Goal: Transaction & Acquisition: Obtain resource

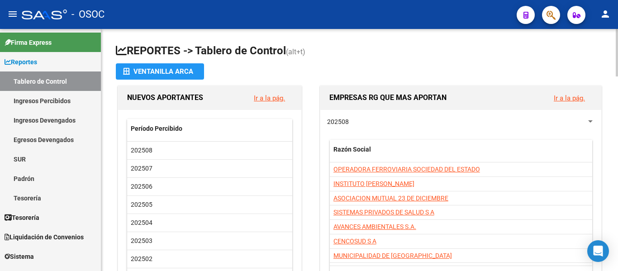
click at [364, 127] on div "202508 Razón Social CUIT CUILES Total Transferido OPERADORA FERROVIARIA SOCIEDA…" at bounding box center [461, 201] width 281 height 182
click at [62, 235] on span "Liquidación de Convenios" at bounding box center [44, 237] width 79 height 10
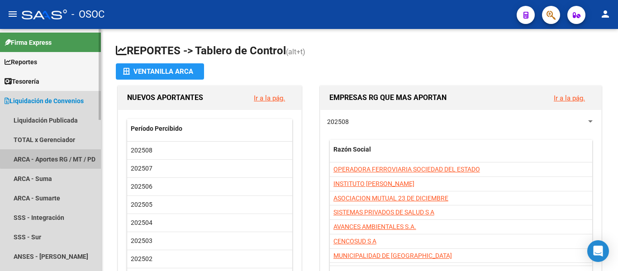
click at [61, 157] on link "ARCA - Aportes RG / MT / PD" at bounding box center [50, 158] width 101 height 19
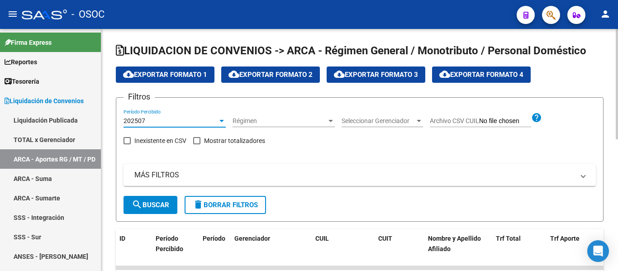
click at [177, 121] on div "202507" at bounding box center [171, 121] width 94 height 8
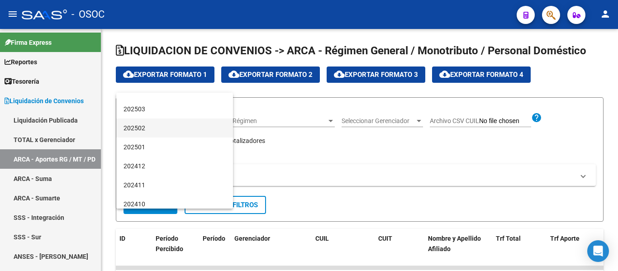
scroll to position [91, 0]
click at [177, 142] on span "202501" at bounding box center [175, 144] width 102 height 19
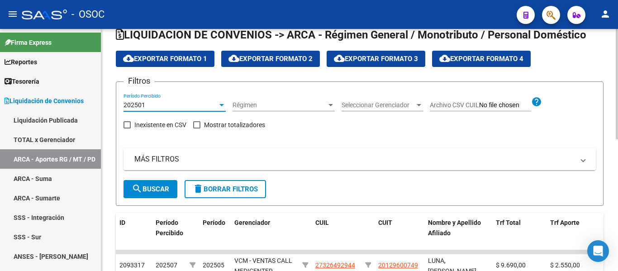
scroll to position [0, 0]
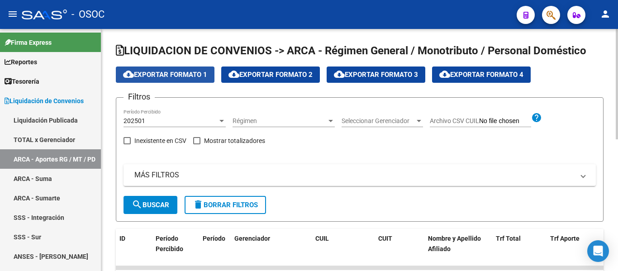
click at [196, 77] on span "cloud_download Exportar Formato 1" at bounding box center [165, 75] width 84 height 8
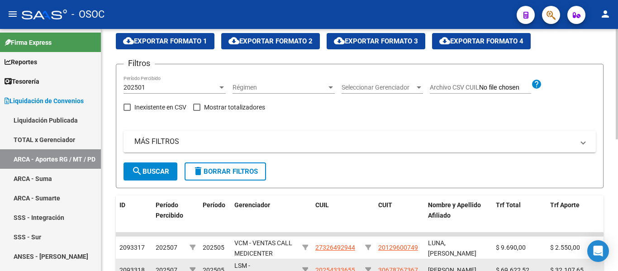
scroll to position [136, 0]
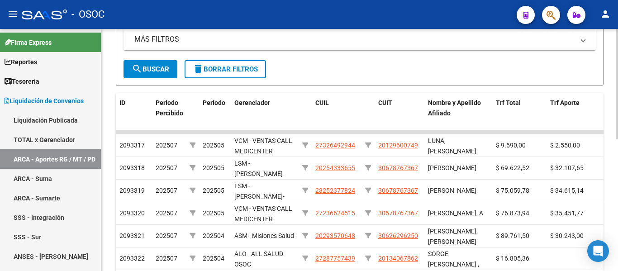
click at [206, 48] on mat-expansion-panel-header "MÁS FILTROS" at bounding box center [360, 40] width 473 height 22
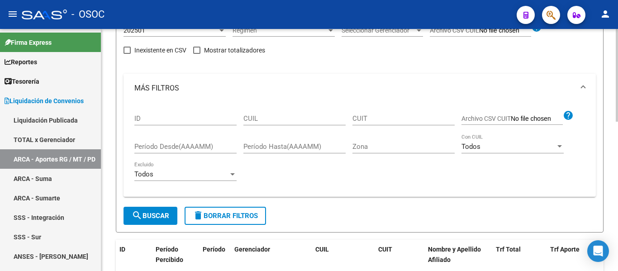
scroll to position [0, 0]
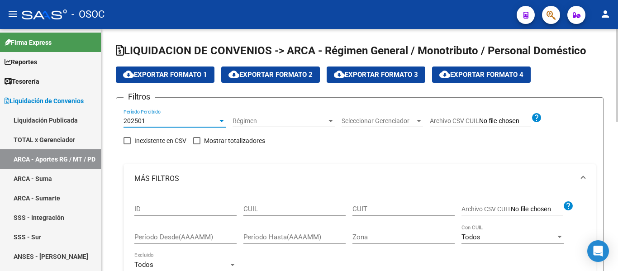
click at [174, 121] on div "202501" at bounding box center [171, 121] width 94 height 8
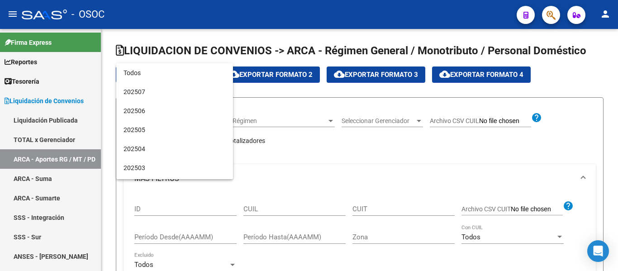
scroll to position [85, 0]
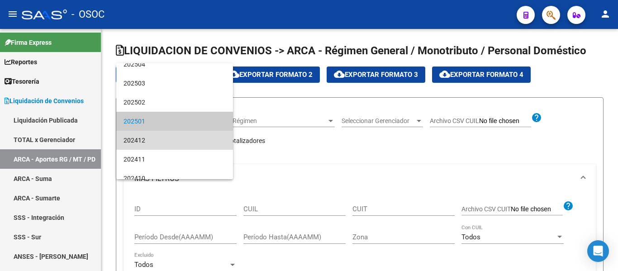
click at [178, 144] on span "202412" at bounding box center [175, 140] width 102 height 19
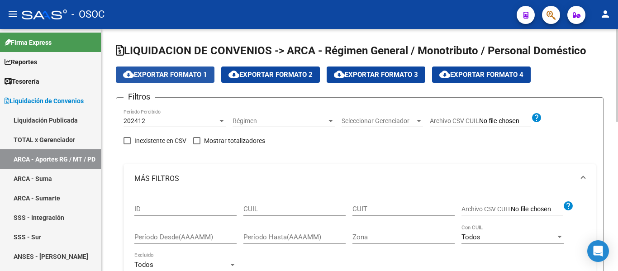
click at [192, 75] on span "cloud_download Exportar Formato 1" at bounding box center [165, 75] width 84 height 8
click at [226, 94] on app-list-header "LIQUIDACION DE CONVENIOS -> ARCA - Régimen General / Monotributo / Personal Dom…" at bounding box center [360, 183] width 488 height 280
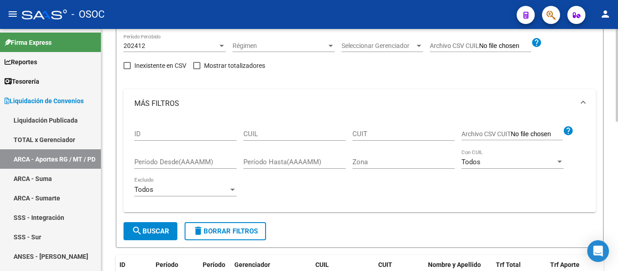
scroll to position [91, 0]
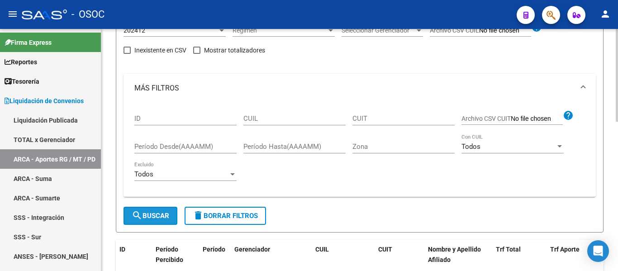
click at [160, 224] on button "search Buscar" at bounding box center [151, 216] width 54 height 18
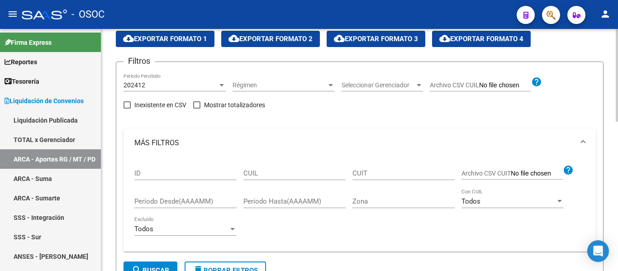
scroll to position [0, 0]
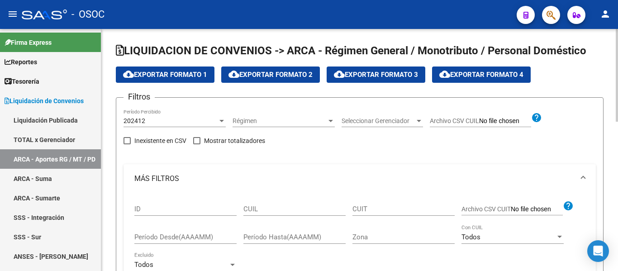
click at [146, 66] on app-list-header "LIQUIDACION DE CONVENIOS -> ARCA - Régimen General / Monotributo / Personal Dom…" at bounding box center [360, 183] width 488 height 280
click at [148, 74] on span "cloud_download Exportar Formato 1" at bounding box center [165, 75] width 84 height 8
click at [194, 122] on div "202412" at bounding box center [171, 121] width 94 height 8
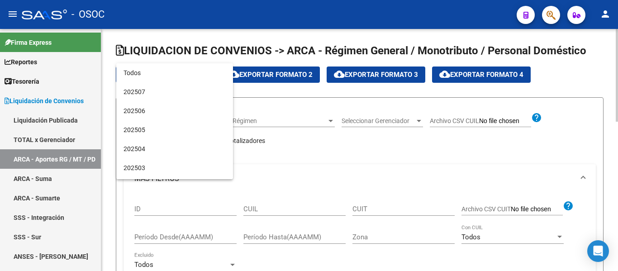
scroll to position [104, 0]
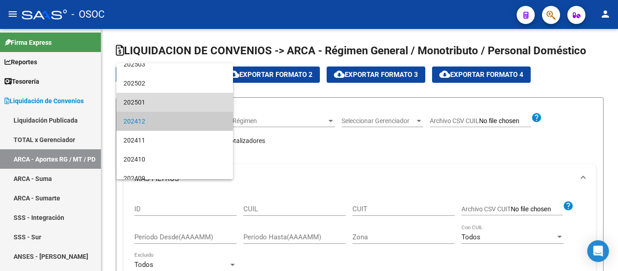
click at [183, 105] on span "202501" at bounding box center [175, 102] width 102 height 19
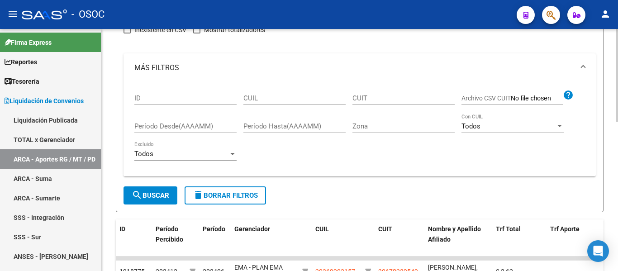
scroll to position [136, 0]
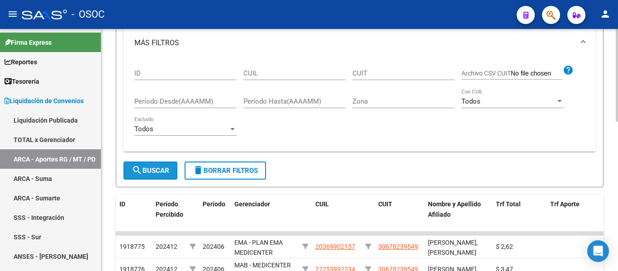
click at [166, 167] on span "search Buscar" at bounding box center [151, 171] width 38 height 8
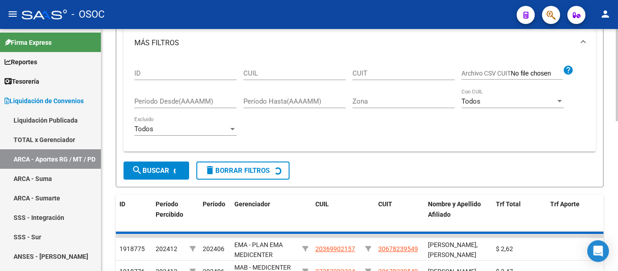
scroll to position [0, 0]
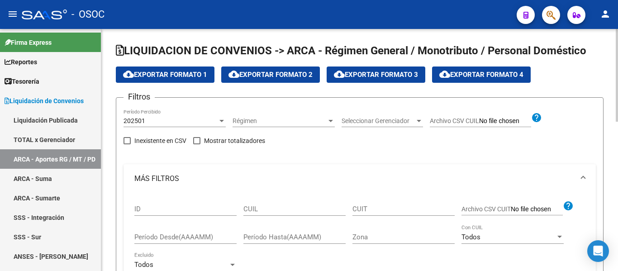
click at [163, 74] on span "cloud_download Exportar Formato 1" at bounding box center [165, 75] width 84 height 8
click at [198, 110] on div "202501 Período Percibido" at bounding box center [175, 118] width 102 height 18
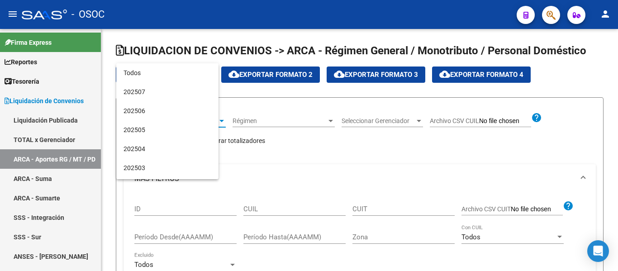
scroll to position [85, 0]
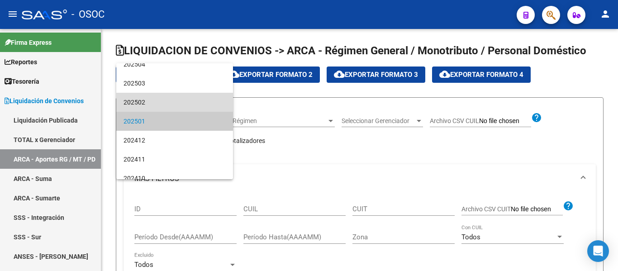
click at [189, 100] on span "202502" at bounding box center [175, 102] width 102 height 19
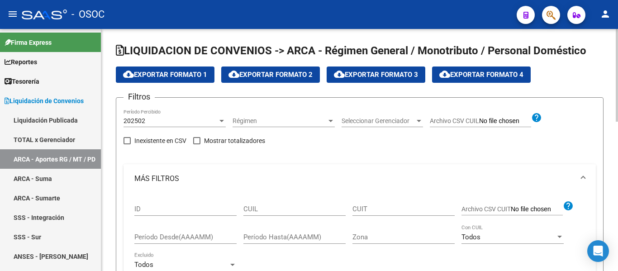
click at [334, 187] on mat-expansion-panel-header "MÁS FILTROS" at bounding box center [360, 178] width 473 height 29
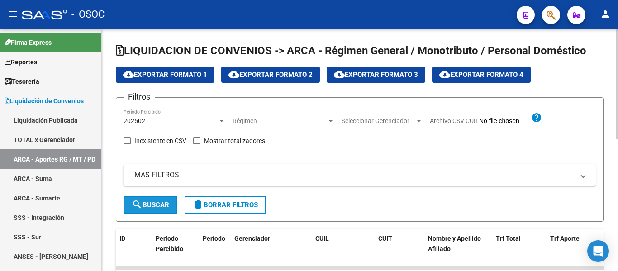
click at [157, 207] on span "search Buscar" at bounding box center [151, 205] width 38 height 8
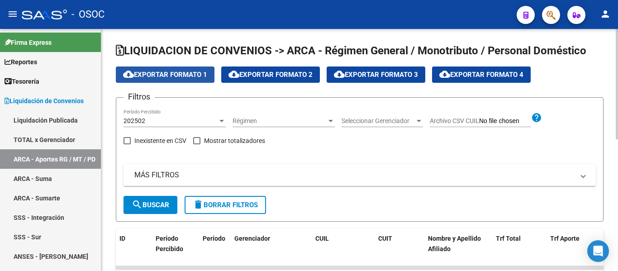
click at [196, 77] on span "cloud_download Exportar Formato 1" at bounding box center [165, 75] width 84 height 8
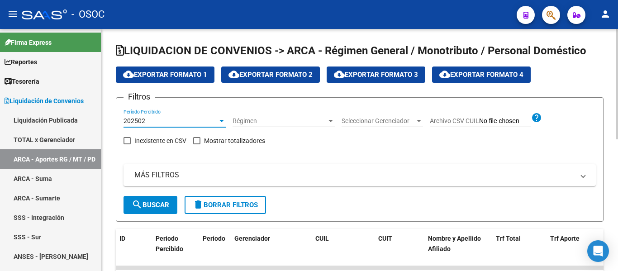
click at [155, 124] on div "202502" at bounding box center [171, 121] width 94 height 8
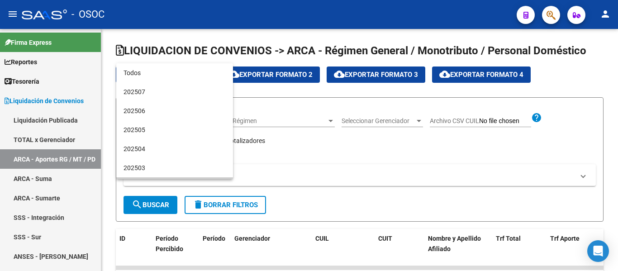
scroll to position [66, 0]
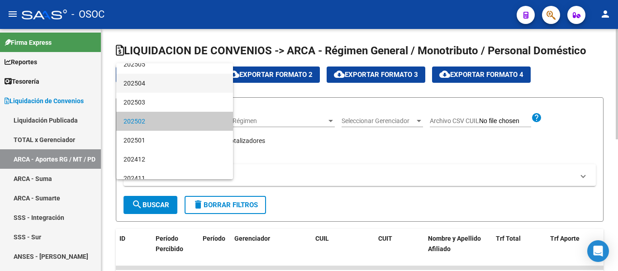
click at [161, 91] on span "202504" at bounding box center [175, 83] width 102 height 19
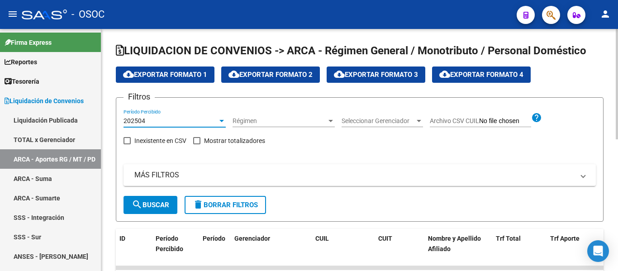
click at [158, 121] on div "202504" at bounding box center [171, 121] width 94 height 8
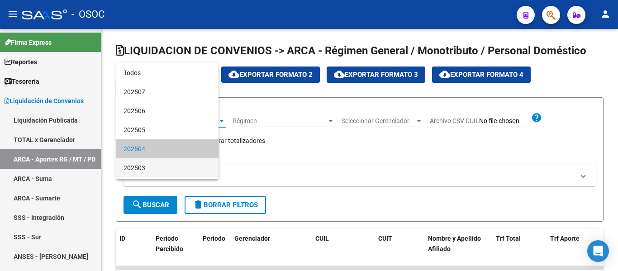
scroll to position [28, 0]
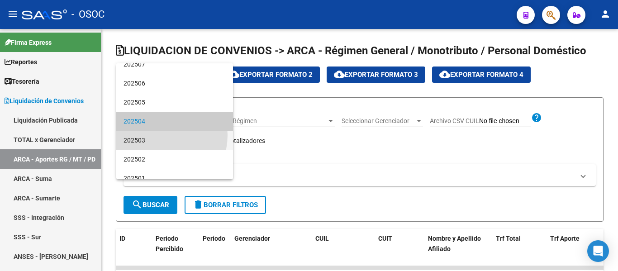
click at [158, 135] on span "202503" at bounding box center [175, 140] width 102 height 19
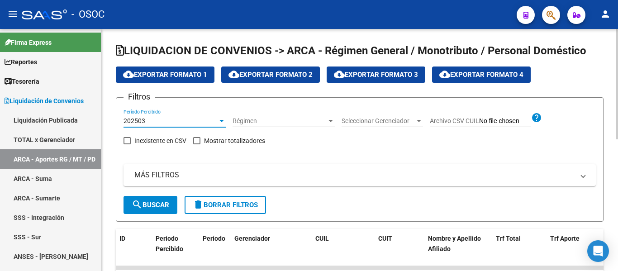
click at [167, 207] on span "search Buscar" at bounding box center [151, 205] width 38 height 8
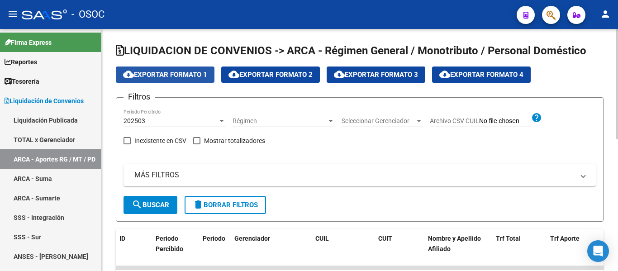
click at [199, 77] on span "cloud_download Exportar Formato 1" at bounding box center [165, 75] width 84 height 8
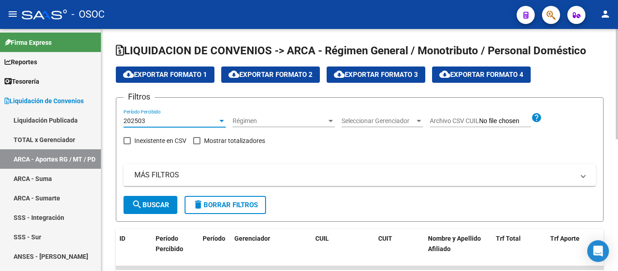
click at [177, 119] on div "202503" at bounding box center [171, 121] width 94 height 8
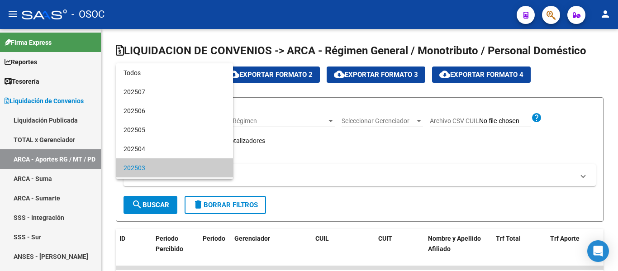
scroll to position [47, 0]
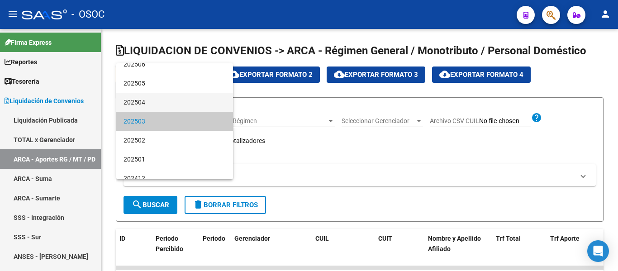
click at [170, 103] on span "202504" at bounding box center [175, 102] width 102 height 19
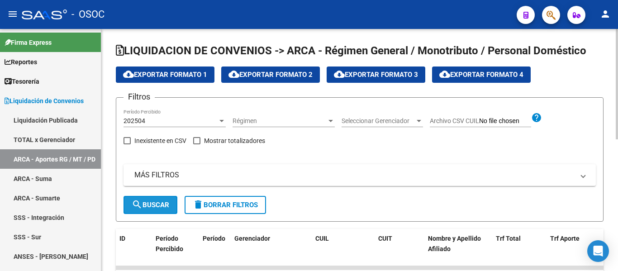
click at [153, 207] on span "search Buscar" at bounding box center [151, 205] width 38 height 8
click at [171, 76] on span "cloud_download Exportar Formato 1" at bounding box center [165, 75] width 84 height 8
click at [223, 25] on mat-toolbar "menu - OSOC person" at bounding box center [309, 14] width 618 height 29
